Goal: Information Seeking & Learning: Learn about a topic

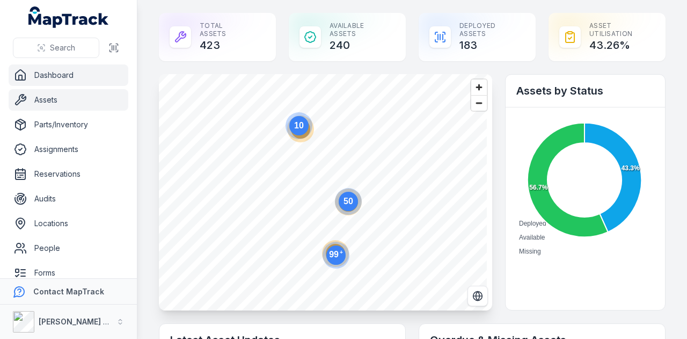
click at [82, 99] on link "Assets" at bounding box center [69, 99] width 120 height 21
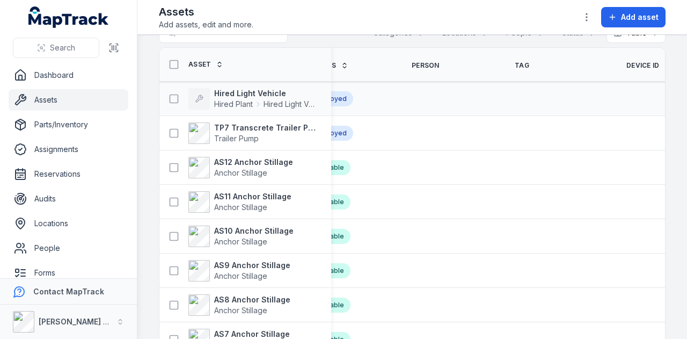
scroll to position [30, 0]
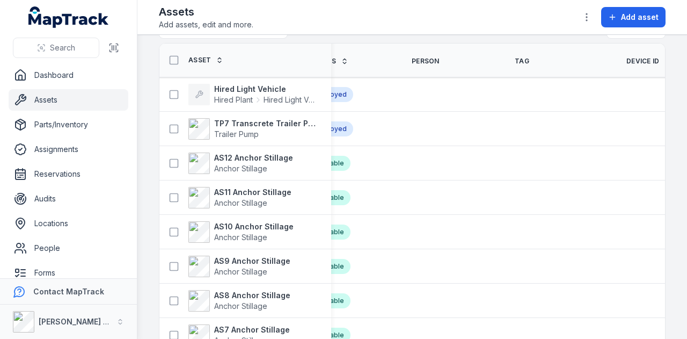
click at [626, 61] on span "Device ID" at bounding box center [642, 61] width 33 height 9
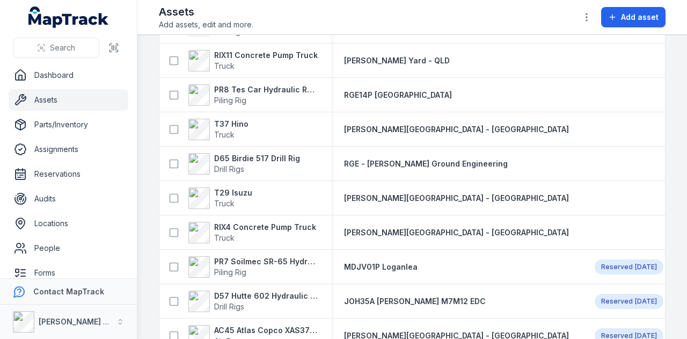
scroll to position [429, 0]
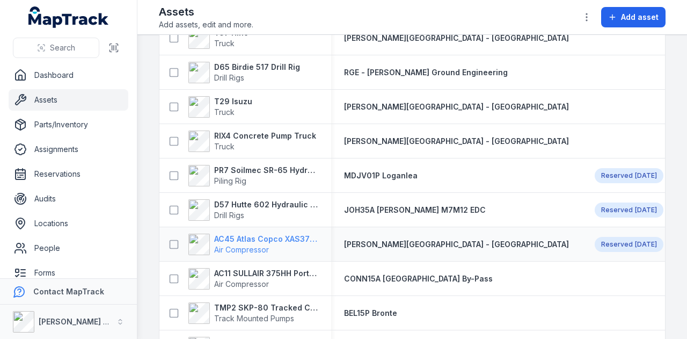
click at [290, 236] on strong "AC45 Atlas Copco XAS375TA" at bounding box center [266, 239] width 104 height 11
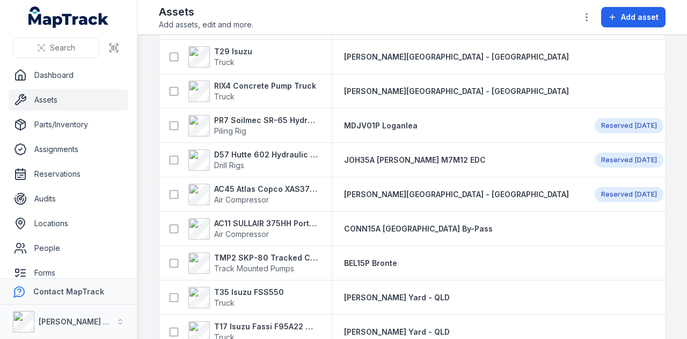
scroll to position [483, 0]
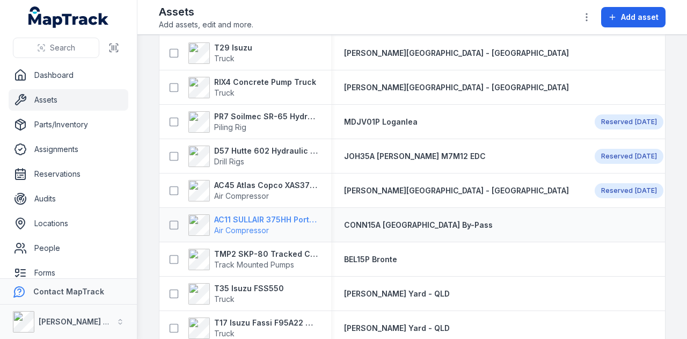
click at [289, 217] on strong "AC11 SULLAIR 375HH Portable Compressor" at bounding box center [266, 219] width 104 height 11
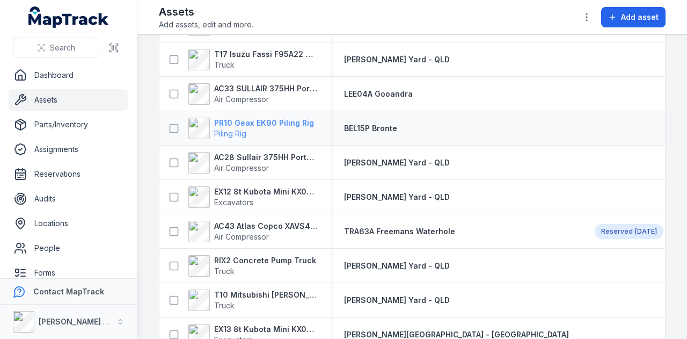
scroll to position [805, 0]
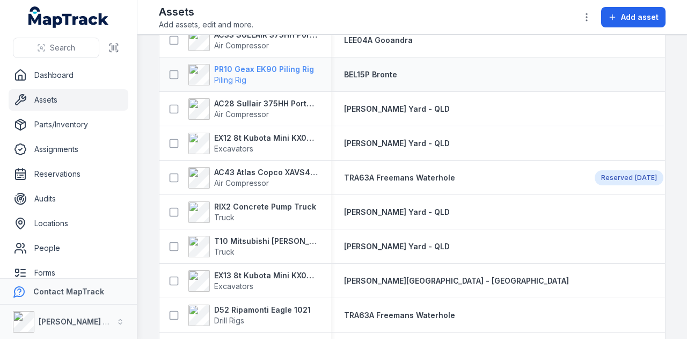
click at [281, 67] on strong "PR10 Geax EK90 Piling Rig" at bounding box center [264, 69] width 100 height 11
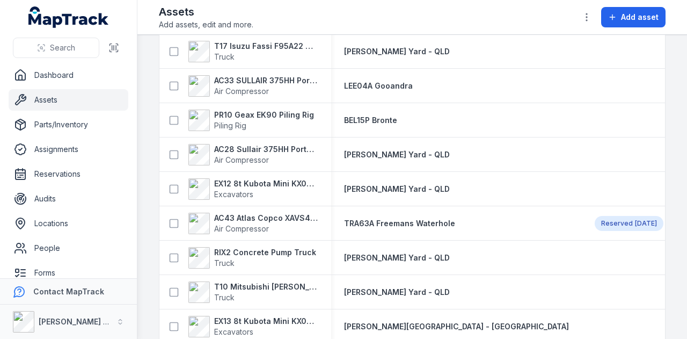
scroll to position [752, 0]
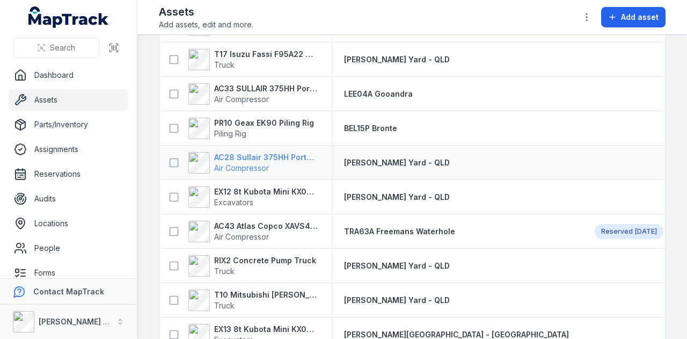
click at [282, 155] on strong "AC28 Sullair 375HH Portable Compressor" at bounding box center [266, 157] width 104 height 11
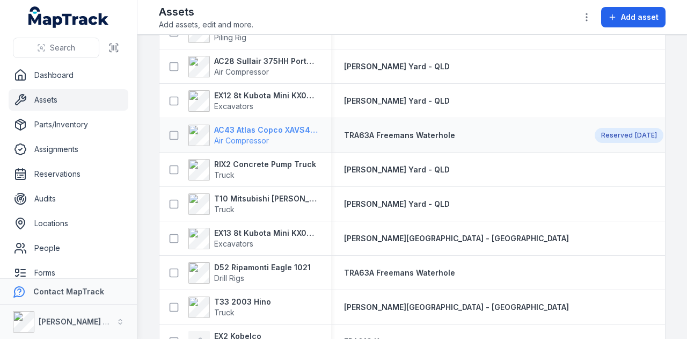
scroll to position [913, 0]
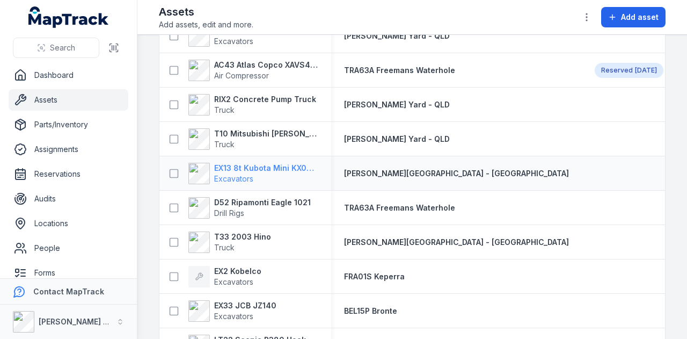
click at [293, 166] on strong "EX13 8t Kubota Mini KX080-3SLA" at bounding box center [266, 168] width 104 height 11
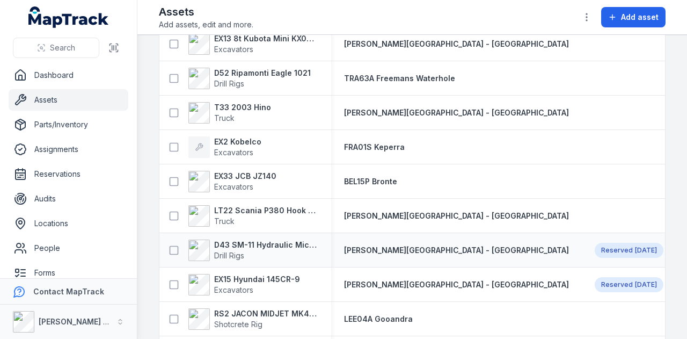
scroll to position [1020, 0]
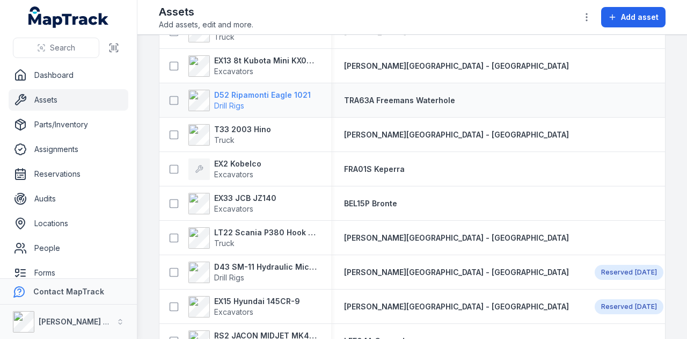
click at [271, 90] on strong "D52 Ripamonti Eagle 1021" at bounding box center [262, 95] width 97 height 11
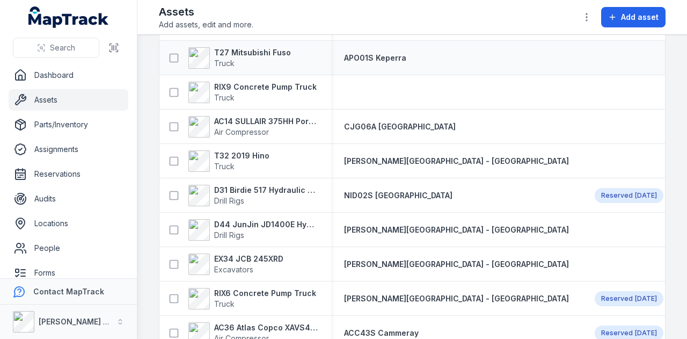
scroll to position [1342, 0]
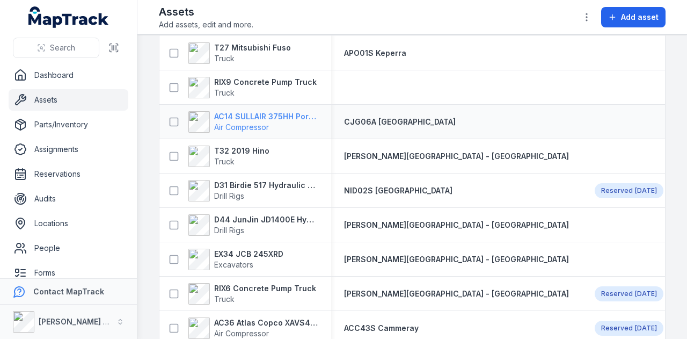
click at [297, 116] on strong "AC14 SULLAIR 375HH Portable Compressor" at bounding box center [266, 116] width 104 height 11
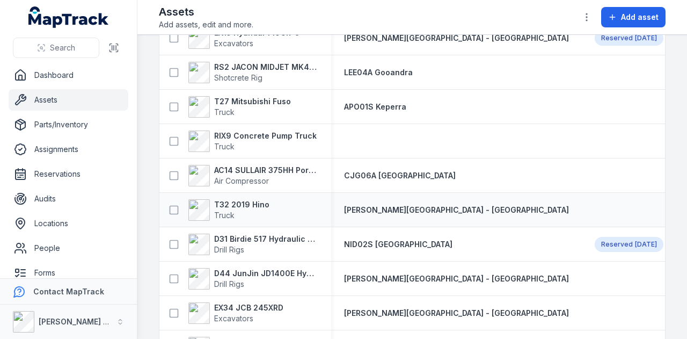
scroll to position [1342, 0]
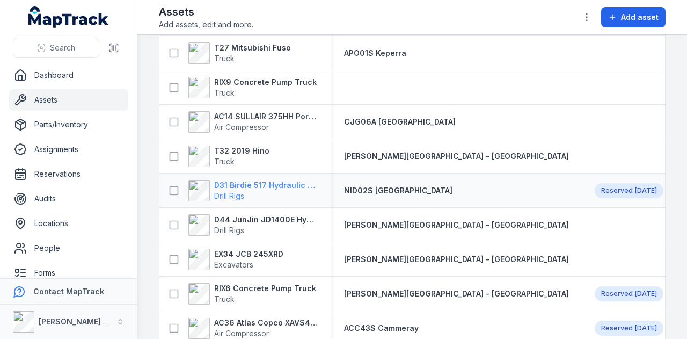
click at [297, 188] on strong "D31 Birdie 517 Hydraulic Drill Rig" at bounding box center [266, 185] width 104 height 11
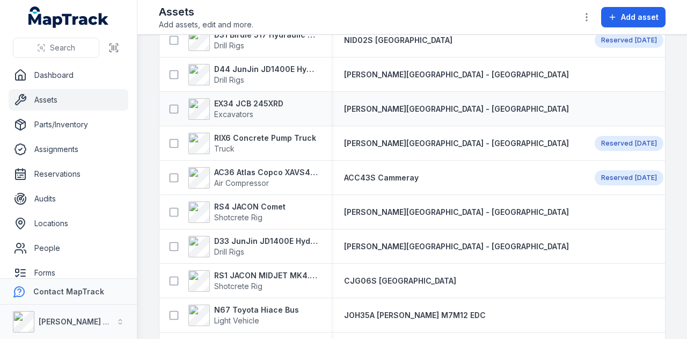
scroll to position [1503, 0]
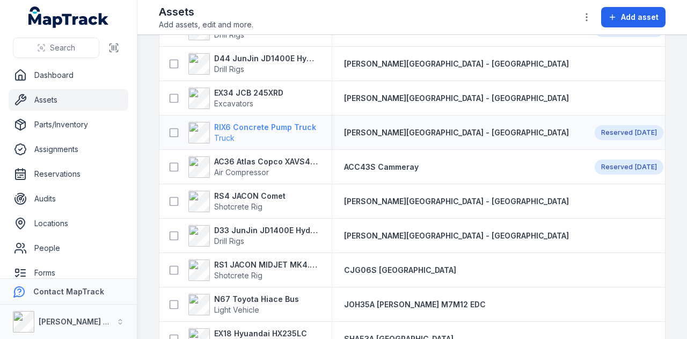
click at [291, 129] on strong "RIX6 Concrete Pump Truck" at bounding box center [265, 127] width 102 height 11
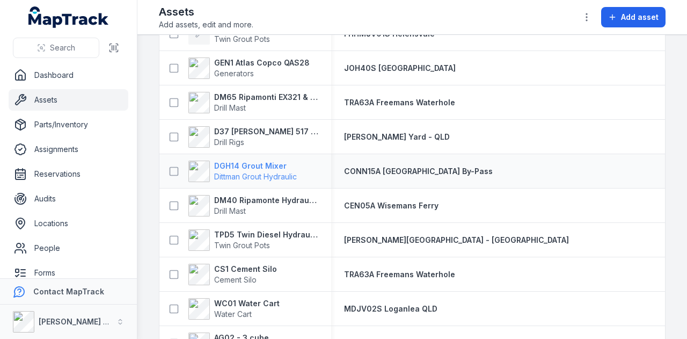
scroll to position [2308, 0]
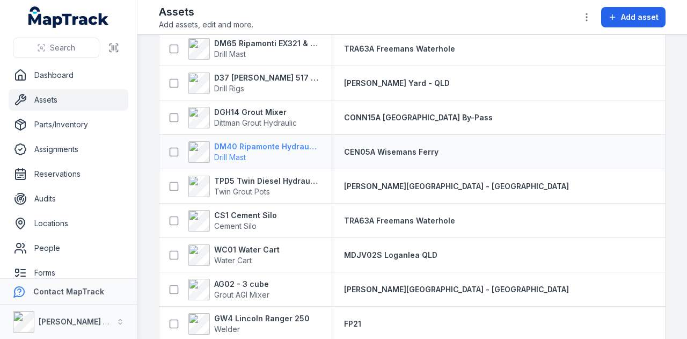
click at [290, 152] on span "Drill Mast" at bounding box center [266, 157] width 104 height 11
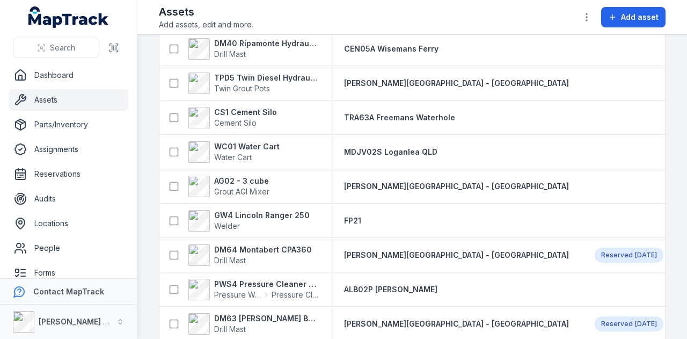
scroll to position [2415, 0]
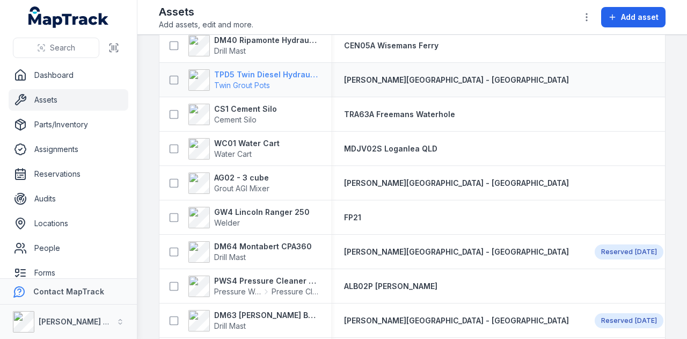
click at [287, 69] on strong "TPD5 Twin Diesel Hydraulic Grout Pot" at bounding box center [266, 74] width 104 height 11
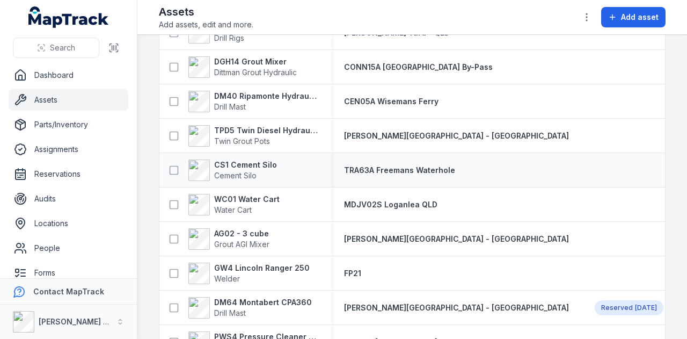
scroll to position [2416, 0]
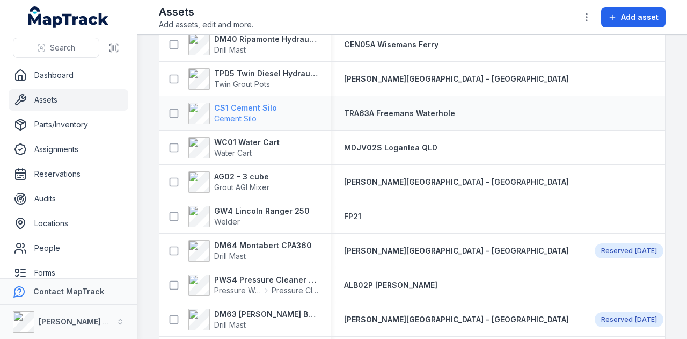
click at [261, 108] on strong "CS1 Cement Silo" at bounding box center [245, 108] width 63 height 11
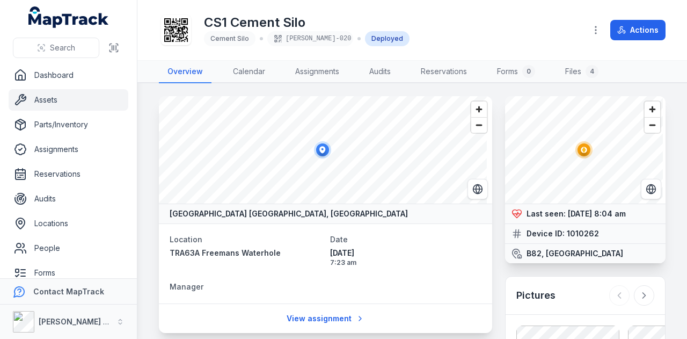
scroll to position [127, 0]
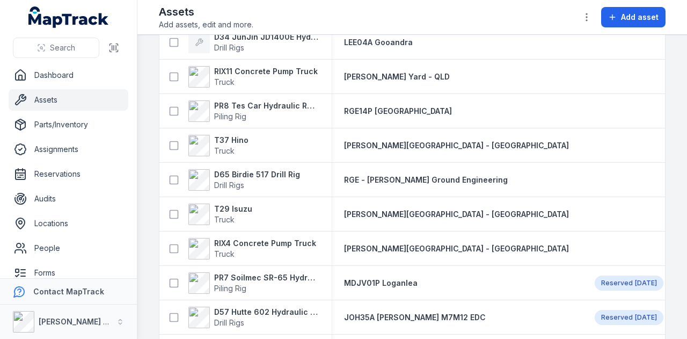
scroll to position [698, 0]
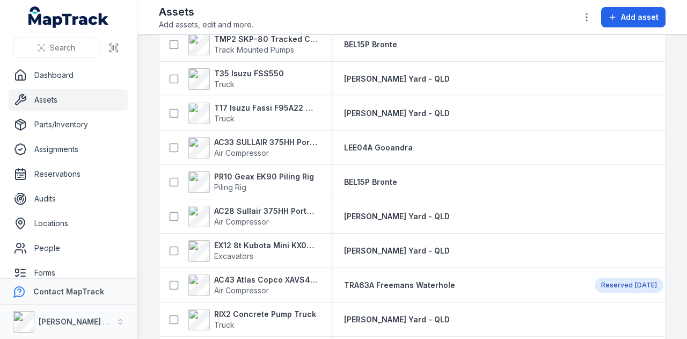
click at [676, 188] on main "Search for assets Categories Locations People Status Table ***** Asset Location…" at bounding box center [412, 187] width 550 height 304
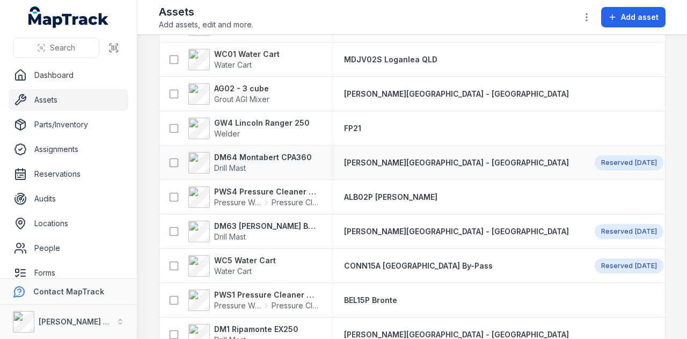
scroll to position [2508, 0]
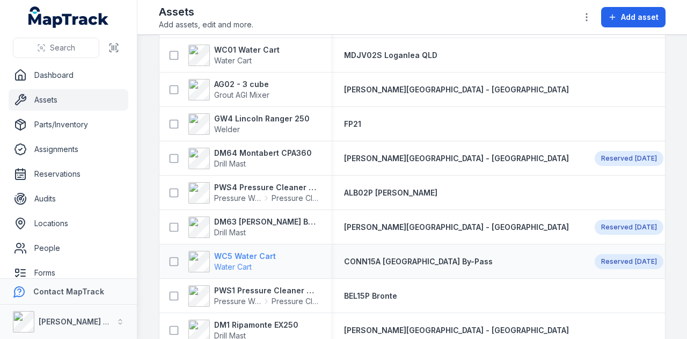
click at [259, 256] on strong "WC5 Water Cart" at bounding box center [245, 256] width 62 height 11
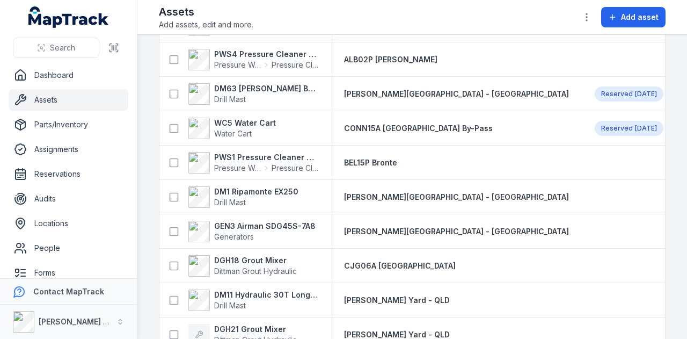
scroll to position [2642, 0]
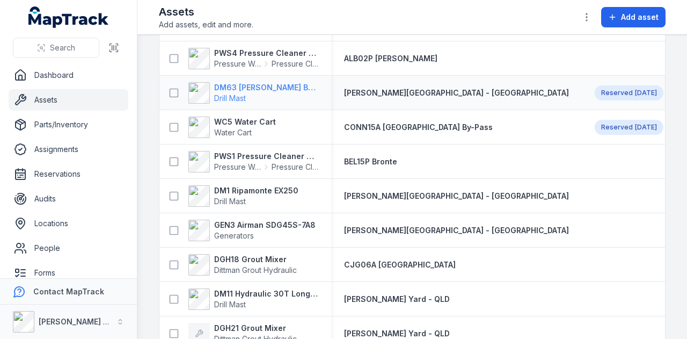
click at [253, 89] on strong "DM63 [PERSON_NAME] Build Mast" at bounding box center [266, 87] width 104 height 11
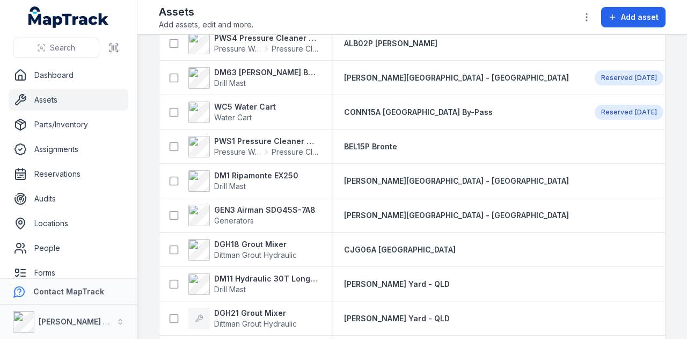
scroll to position [2680, 0]
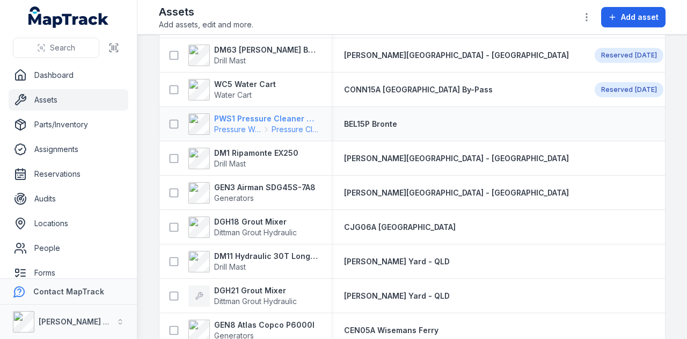
click at [287, 122] on strong "PWS1 Pressure Cleaner Skid Mounted" at bounding box center [266, 118] width 104 height 11
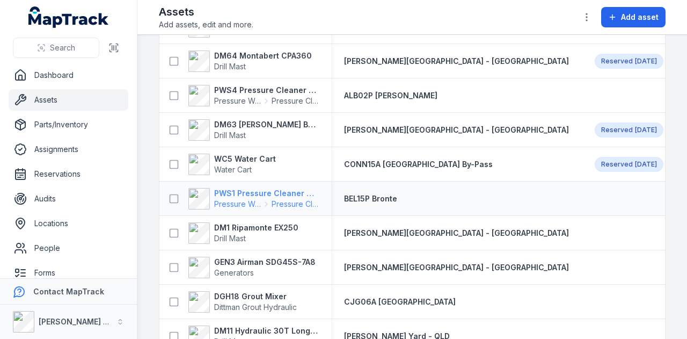
scroll to position [2659, 0]
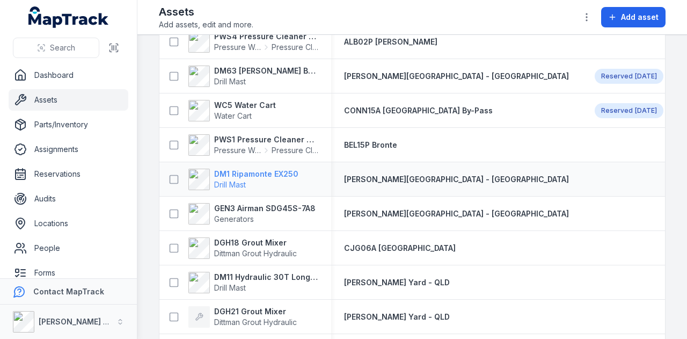
click at [279, 170] on strong "DM1 Ripamonte EX250" at bounding box center [256, 174] width 84 height 11
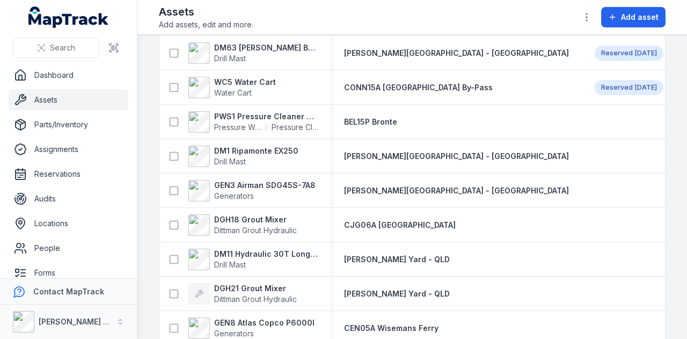
scroll to position [2684, 0]
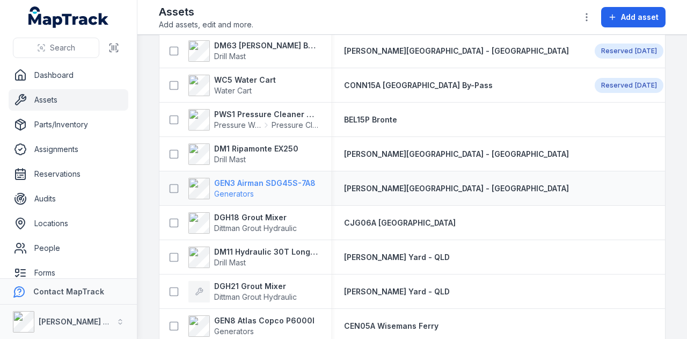
click at [280, 181] on strong "GEN3 Airman SDG45S-7A8" at bounding box center [264, 183] width 101 height 11
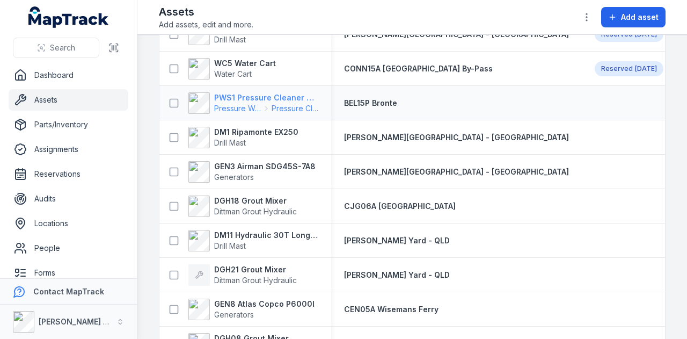
scroll to position [2738, 0]
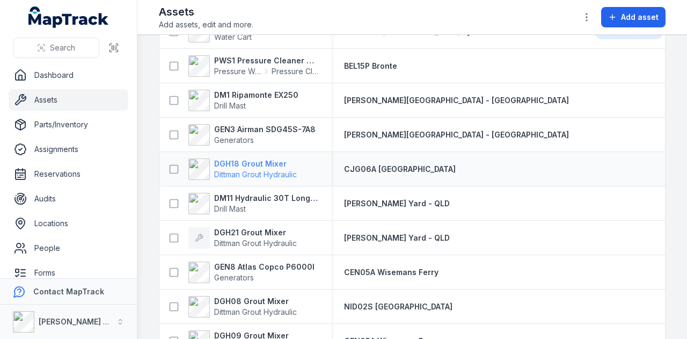
click at [248, 163] on strong "DGH18 Grout Mixer" at bounding box center [255, 163] width 83 height 11
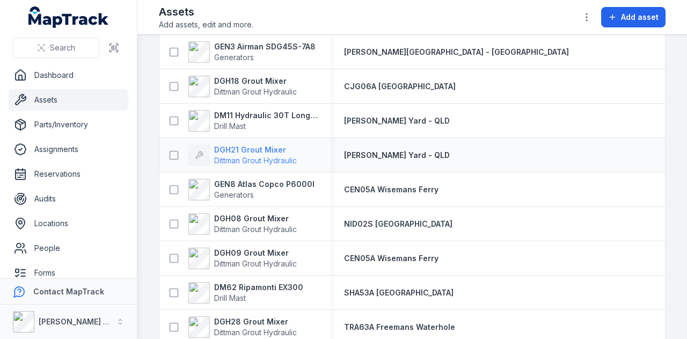
scroll to position [2857, 0]
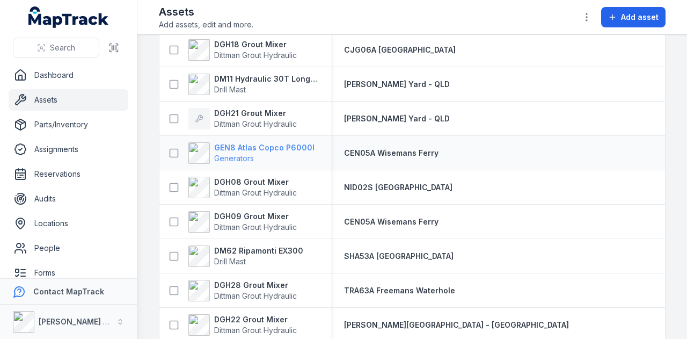
click at [290, 148] on strong "GEN8 Atlas Copco P6000I" at bounding box center [264, 147] width 100 height 11
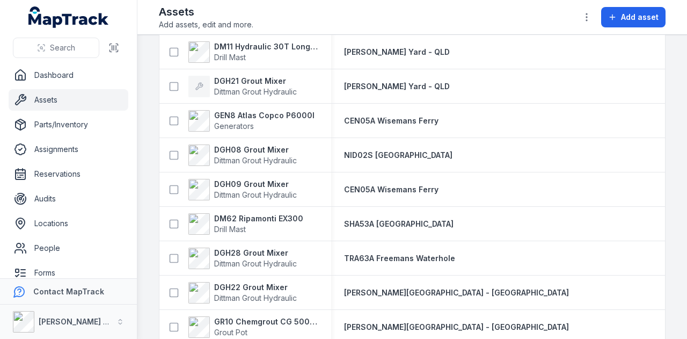
scroll to position [2911, 0]
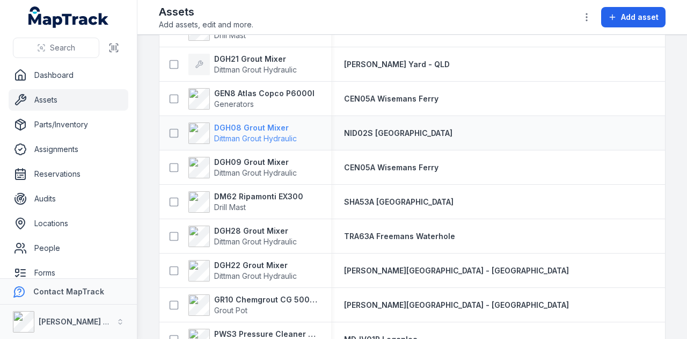
click at [276, 128] on strong "DGH08 Grout Mixer" at bounding box center [255, 127] width 83 height 11
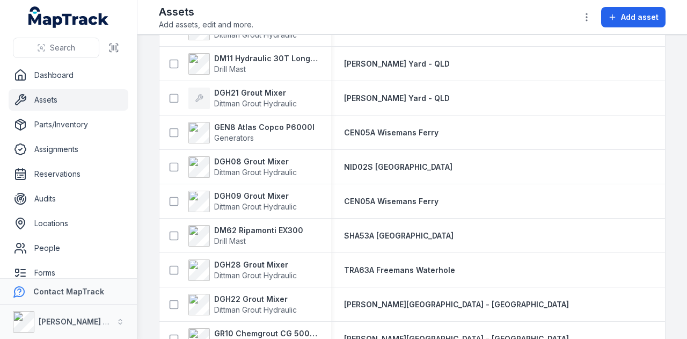
scroll to position [2882, 0]
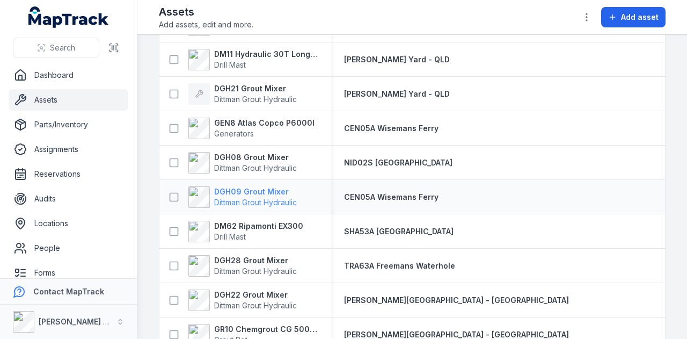
click at [251, 192] on strong "DGH09 Grout Mixer" at bounding box center [255, 191] width 83 height 11
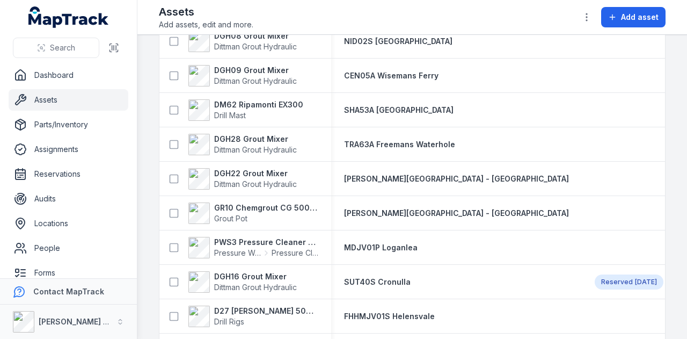
scroll to position [3018, 0]
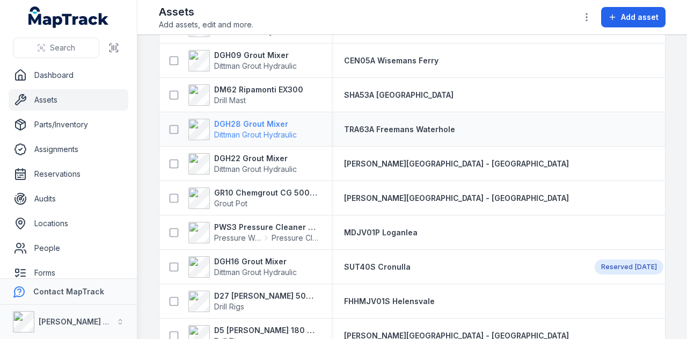
click at [250, 122] on strong "DGH28 Grout Mixer" at bounding box center [255, 124] width 83 height 11
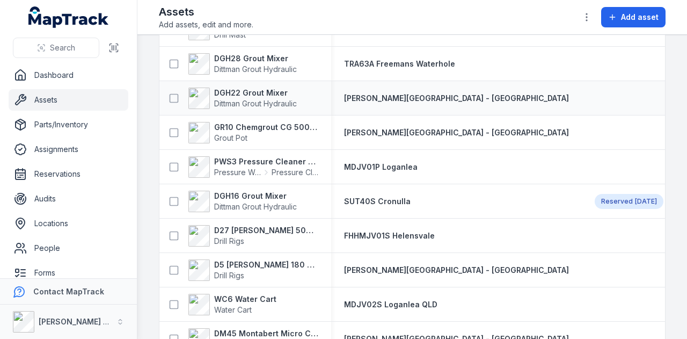
scroll to position [3086, 0]
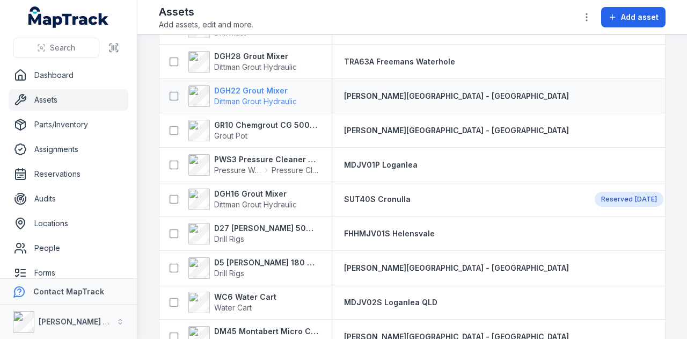
click at [262, 93] on strong "DGH22 Grout Mixer" at bounding box center [255, 90] width 83 height 11
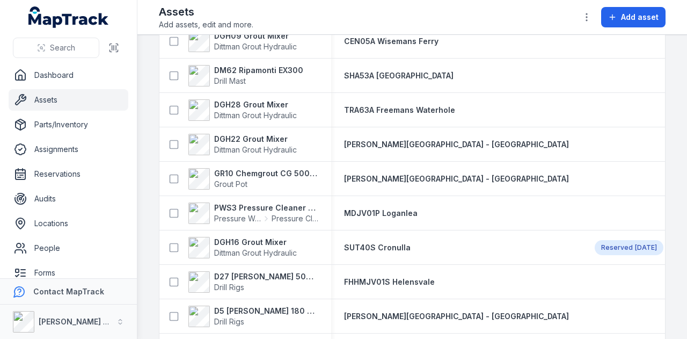
scroll to position [3091, 0]
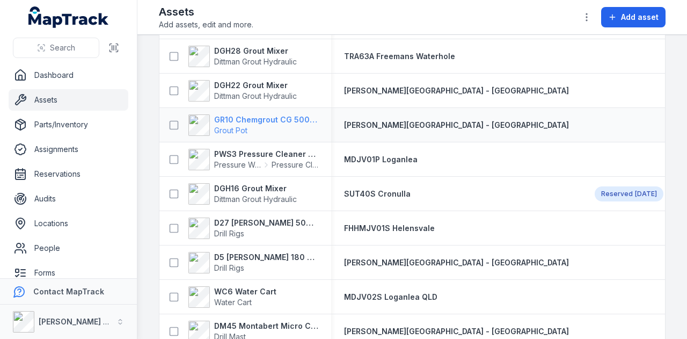
click at [278, 114] on strong "GR10 Chemgrout CG 500 High Pressure" at bounding box center [266, 119] width 104 height 11
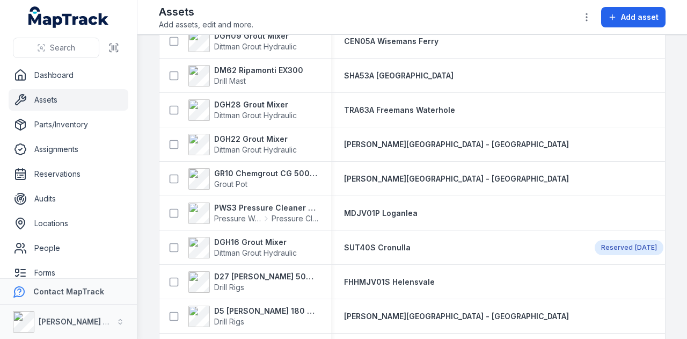
scroll to position [3010, 0]
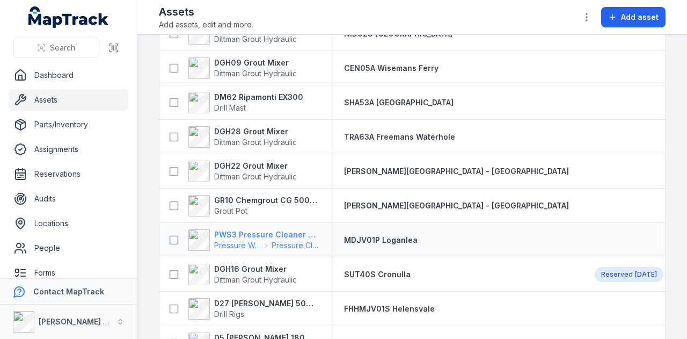
click at [287, 232] on strong "PWS3 Pressure Cleaner Skid Mounted" at bounding box center [266, 234] width 104 height 11
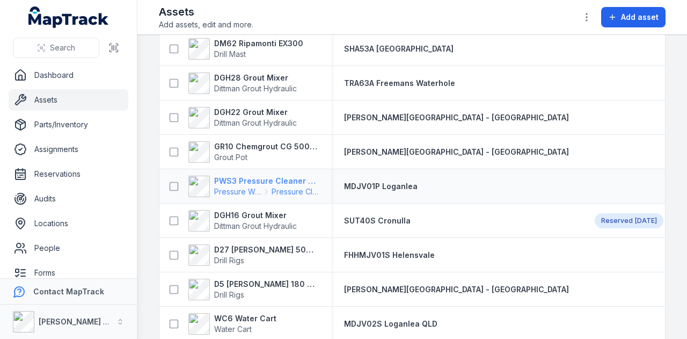
scroll to position [3118, 0]
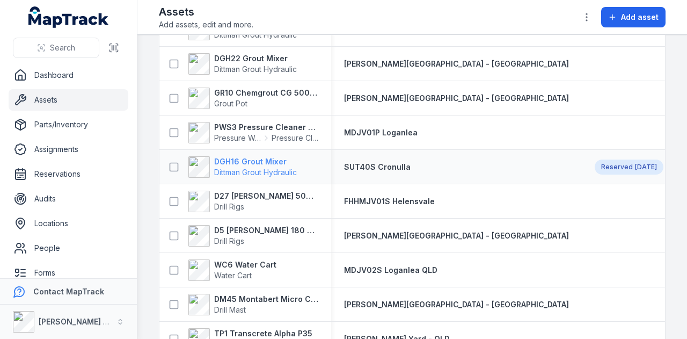
click at [267, 162] on strong "DGH16 Grout Mixer" at bounding box center [255, 161] width 83 height 11
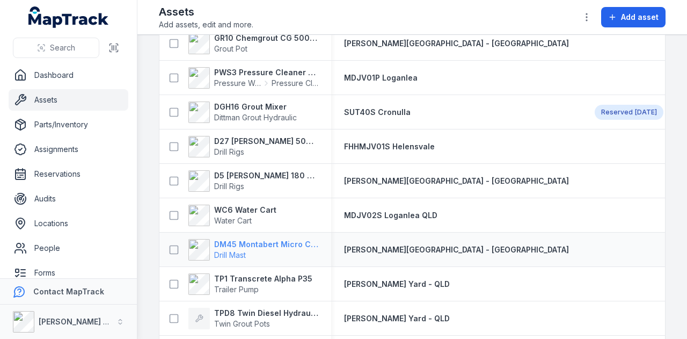
scroll to position [3157, 0]
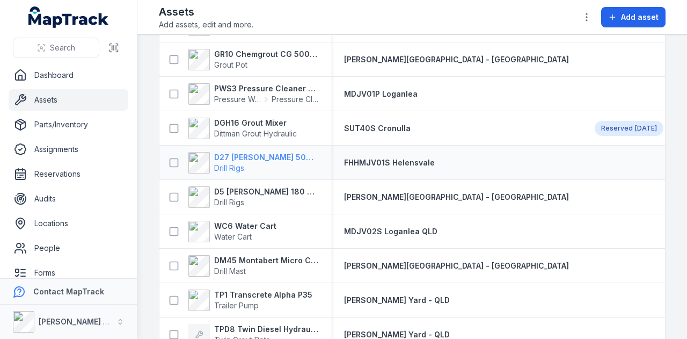
click at [251, 156] on strong "D27 [PERSON_NAME] 500 Hydraulic Drill Rig" at bounding box center [266, 157] width 104 height 11
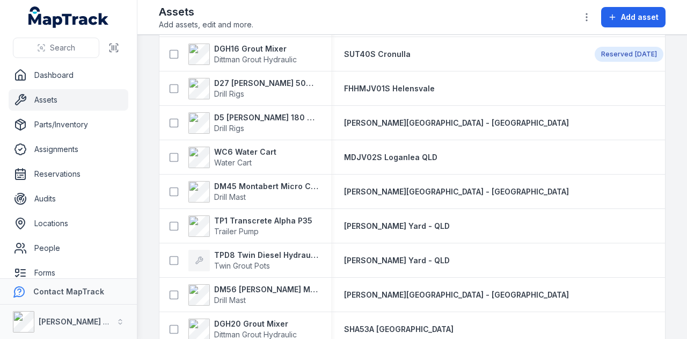
scroll to position [3214, 0]
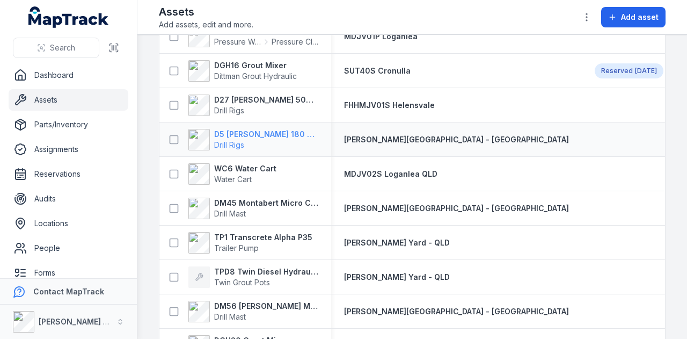
click at [271, 134] on strong "D5 [PERSON_NAME] 180 Hydraulic Drill Rig" at bounding box center [266, 134] width 104 height 11
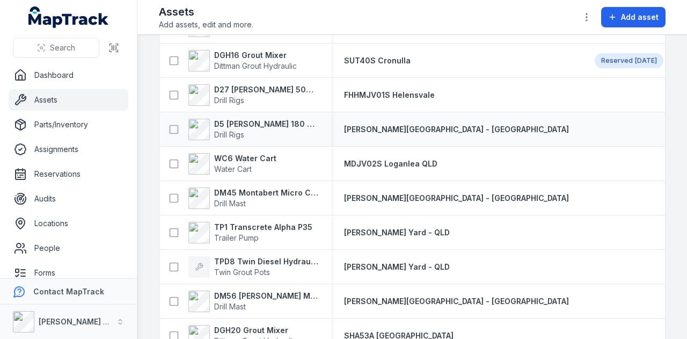
scroll to position [3274, 0]
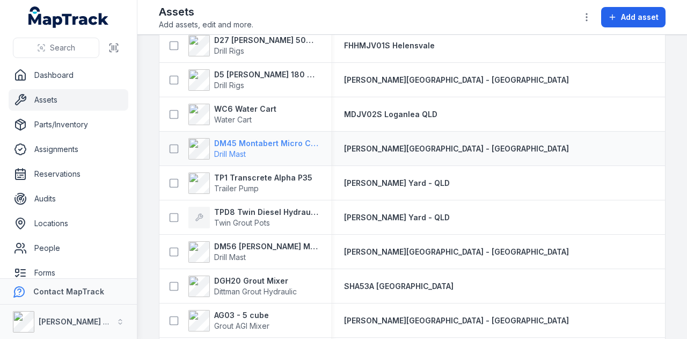
click at [256, 144] on strong "DM45 Montabert Micro CPA360" at bounding box center [266, 143] width 104 height 11
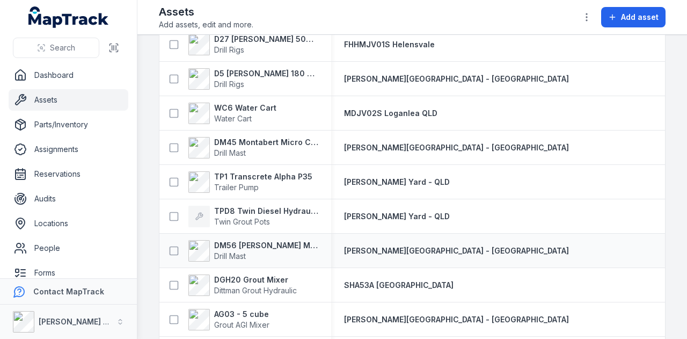
scroll to position [3328, 0]
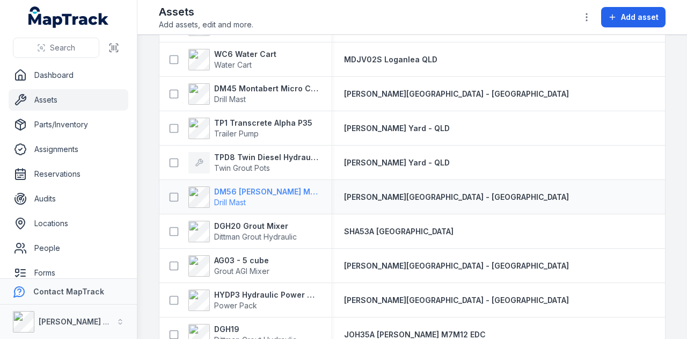
click at [283, 188] on strong "DM56 [PERSON_NAME] MR-A 100" at bounding box center [266, 191] width 104 height 11
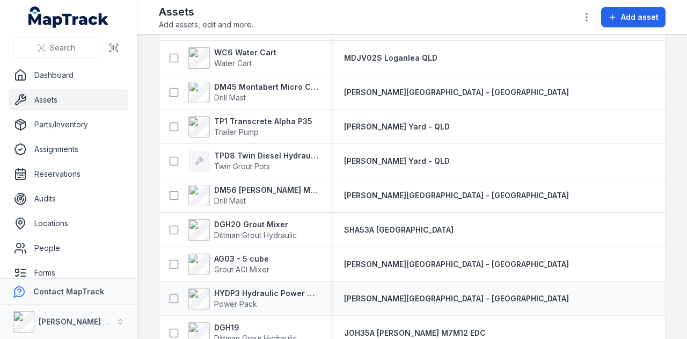
scroll to position [3328, 0]
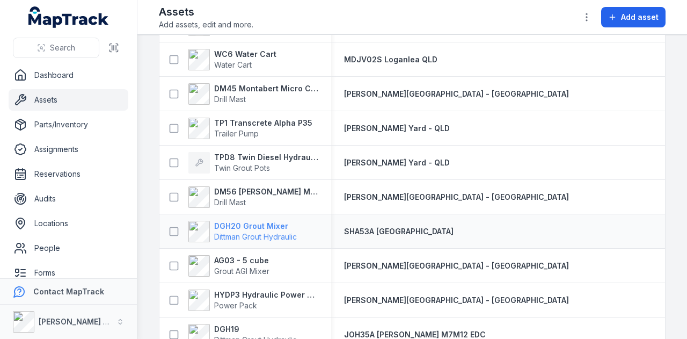
click at [270, 223] on strong "DGH20 Grout Mixer" at bounding box center [255, 226] width 83 height 11
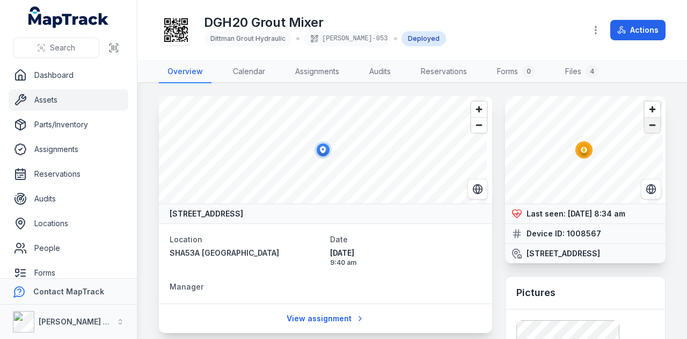
click at [651, 122] on span "Zoom out" at bounding box center [653, 125] width 16 height 15
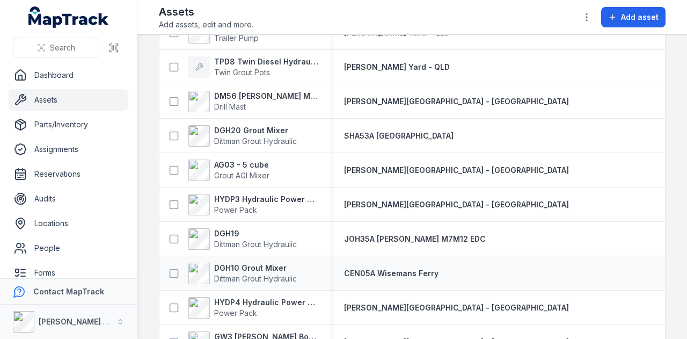
scroll to position [3436, 0]
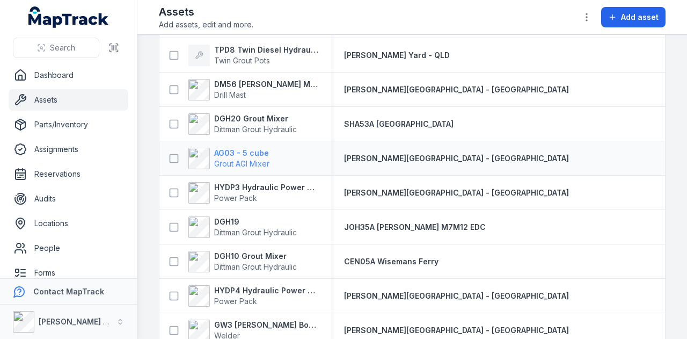
click at [248, 155] on strong "AG03 - 5 cube" at bounding box center [241, 153] width 55 height 11
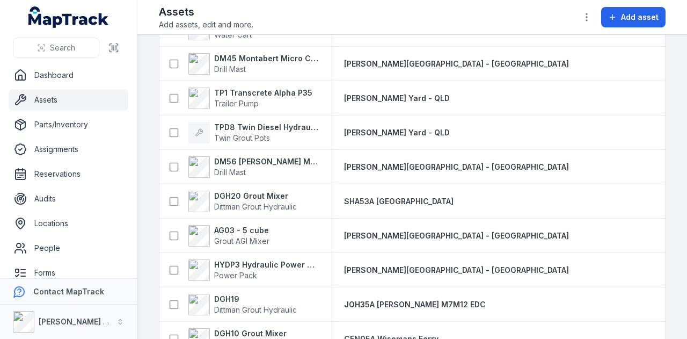
scroll to position [3466, 0]
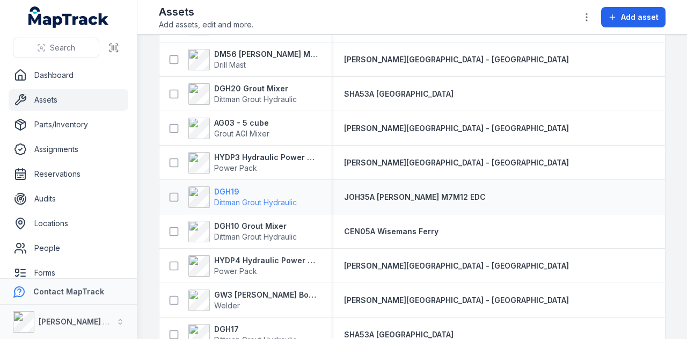
click at [234, 192] on strong "DGH19" at bounding box center [255, 191] width 83 height 11
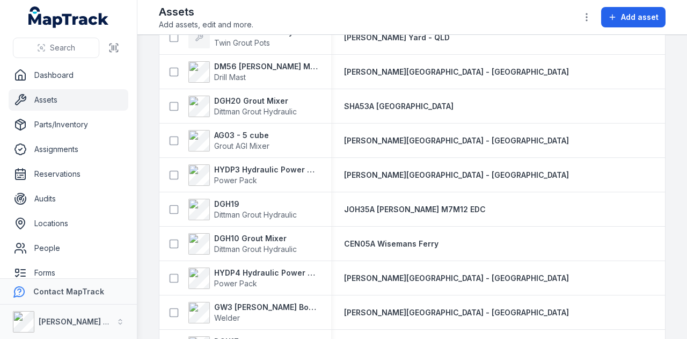
scroll to position [3489, 0]
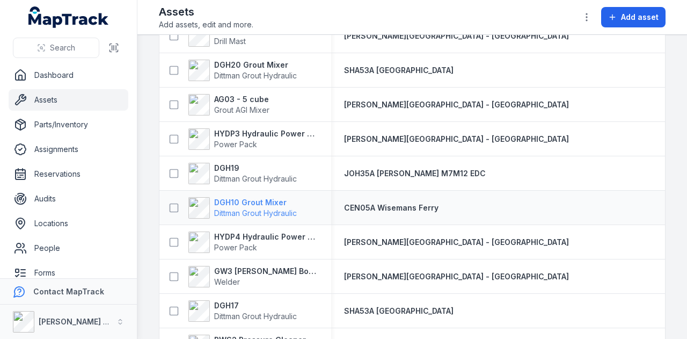
click at [262, 199] on strong "DGH10 Grout Mixer" at bounding box center [255, 202] width 83 height 11
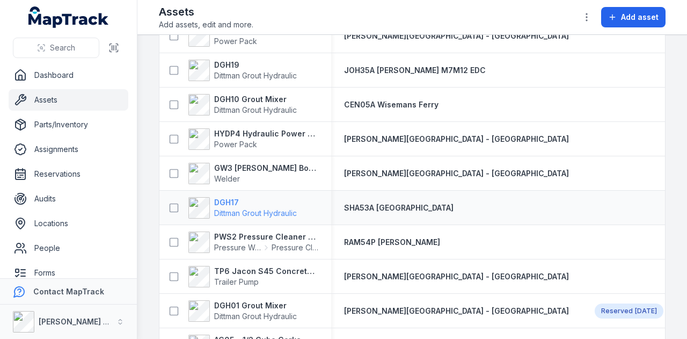
scroll to position [3646, 0]
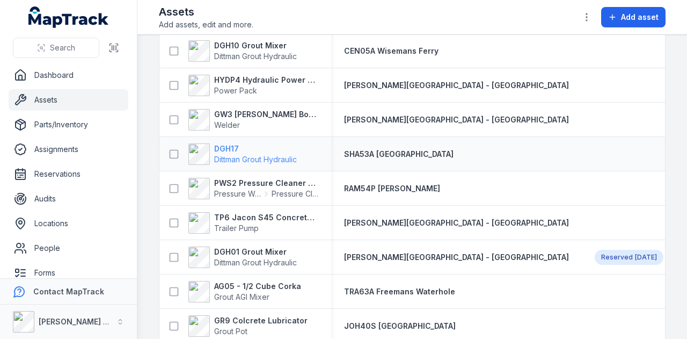
click at [231, 146] on strong "DGH17" at bounding box center [255, 148] width 83 height 11
